Goal: Information Seeking & Learning: Learn about a topic

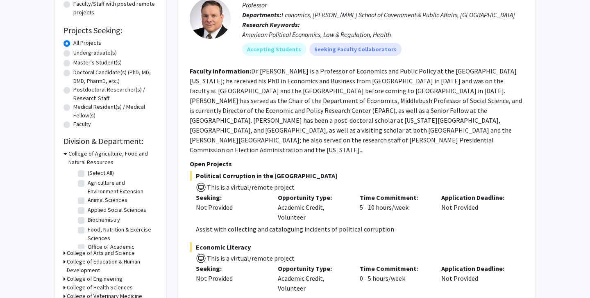
scroll to position [23, 0]
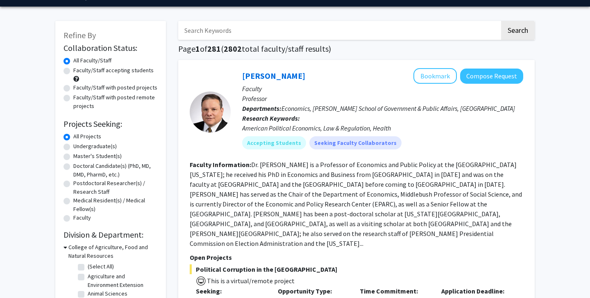
click at [105, 101] on label "Faculty/Staff with posted remote projects" at bounding box center [115, 101] width 84 height 17
click at [79, 98] on input "Faculty/Staff with posted remote projects" at bounding box center [75, 95] width 5 height 5
radio input "true"
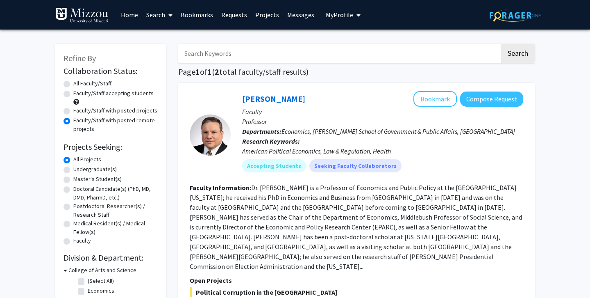
click at [102, 111] on label "Faculty/Staff with posted projects" at bounding box center [115, 110] width 84 height 9
click at [79, 111] on input "Faculty/Staff with posted projects" at bounding box center [75, 108] width 5 height 5
radio input "true"
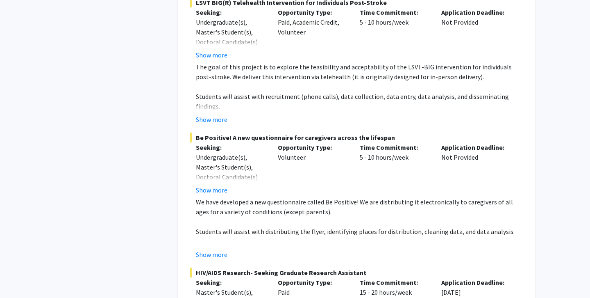
scroll to position [2375, 0]
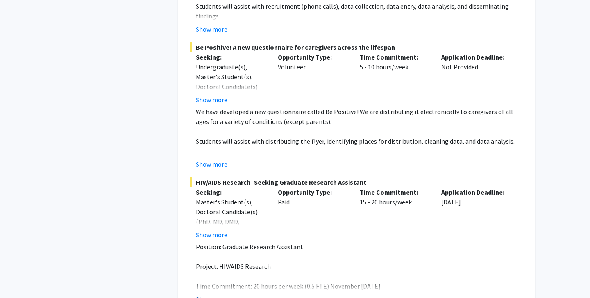
click at [214, 294] on button "Show more" at bounding box center [212, 299] width 32 height 10
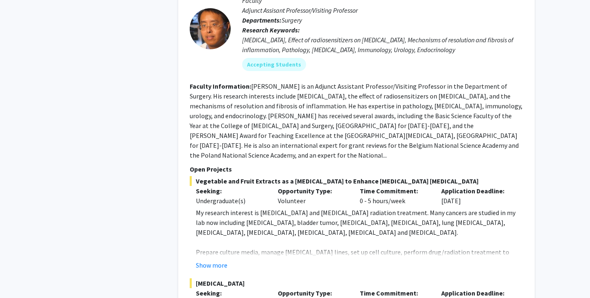
scroll to position [4451, 0]
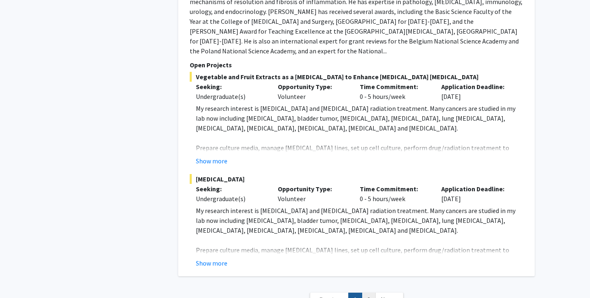
click at [368, 292] on link "2" at bounding box center [369, 299] width 14 height 14
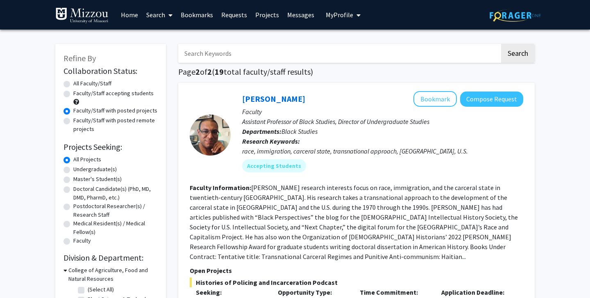
click at [249, 58] on input "Search Keywords" at bounding box center [339, 53] width 322 height 19
type input "data"
click at [501, 44] on button "Search" at bounding box center [518, 53] width 34 height 19
radio input "true"
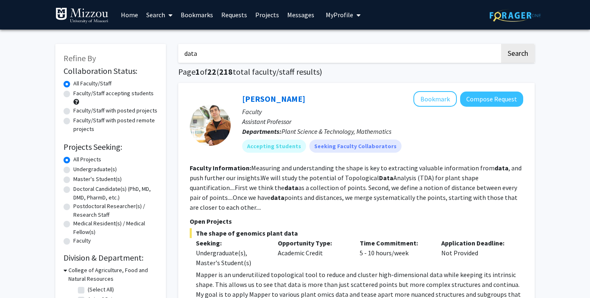
click at [93, 116] on label "Faculty/Staff with posted remote projects" at bounding box center [115, 124] width 84 height 17
click at [79, 116] on input "Faculty/Staff with posted remote projects" at bounding box center [75, 118] width 5 height 5
radio input "true"
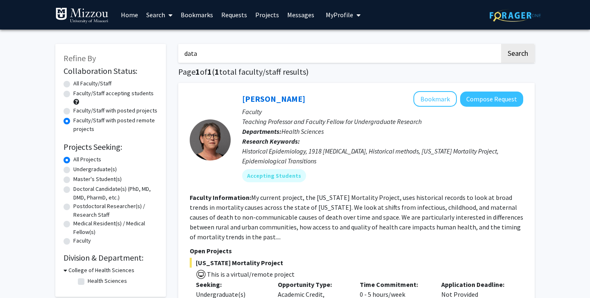
click at [91, 110] on label "Faculty/Staff with posted projects" at bounding box center [115, 110] width 84 height 9
click at [79, 110] on input "Faculty/Staff with posted projects" at bounding box center [75, 108] width 5 height 5
radio input "true"
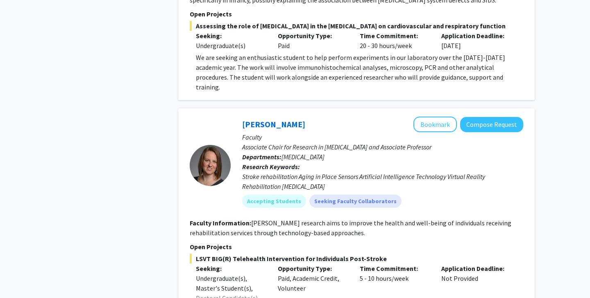
scroll to position [949, 0]
click at [246, 176] on div "Stroke rehabilitation Aging in Place Sensors Artificial Intelligence Technology…" at bounding box center [382, 181] width 281 height 20
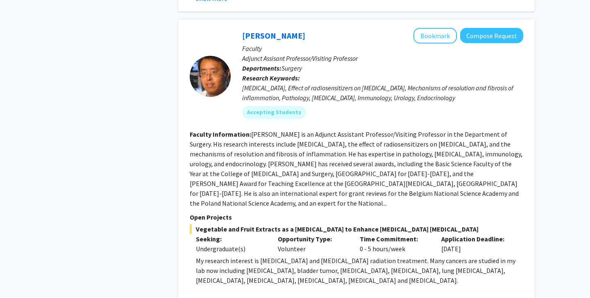
scroll to position [3904, 0]
